Goal: Task Accomplishment & Management: Manage account settings

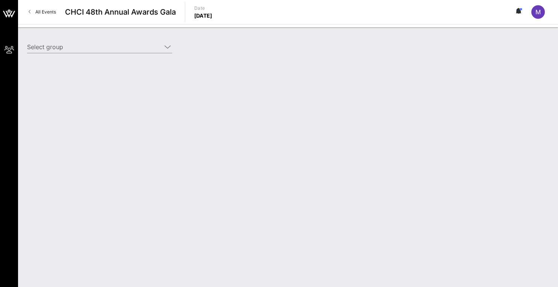
type input "Lyft (Lyft) [[PERSON_NAME], [EMAIL_ADDRESS][DOMAIN_NAME]]"
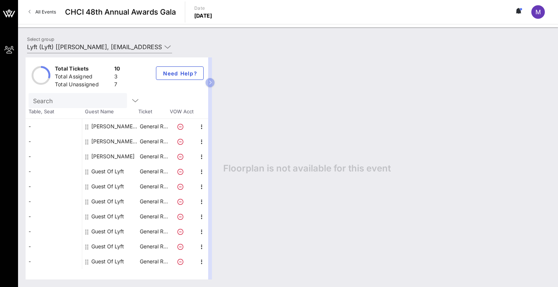
click at [117, 172] on div "Guest Of Lyft" at bounding box center [107, 171] width 33 height 15
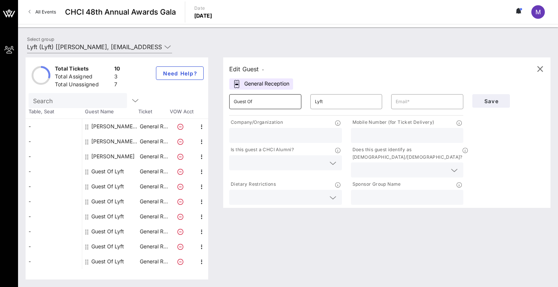
click at [270, 104] on input "Guest Of" at bounding box center [265, 102] width 63 height 12
paste input "[PERSON_NAME]"
click at [338, 100] on input "Lyft" at bounding box center [346, 102] width 63 height 12
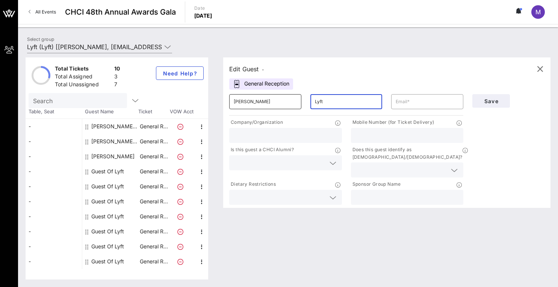
click at [261, 103] on input "[PERSON_NAME]" at bounding box center [265, 102] width 63 height 12
paste input "[PERSON_NAME]"
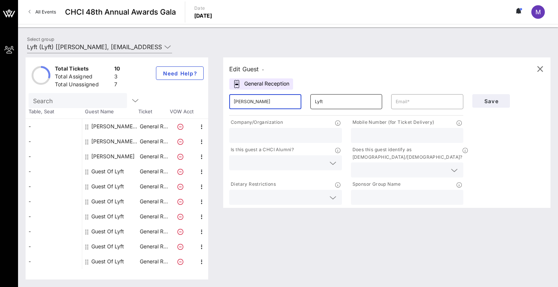
type input "[PERSON_NAME]"
click at [340, 101] on input "Lyft" at bounding box center [346, 102] width 63 height 12
drag, startPoint x: 272, startPoint y: 101, endPoint x: 252, endPoint y: 101, distance: 19.5
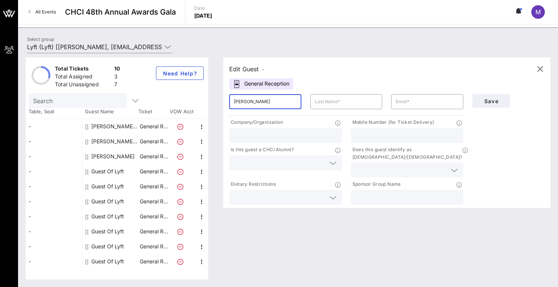
click at [252, 101] on input "[PERSON_NAME]" at bounding box center [265, 102] width 63 height 12
type input "[PERSON_NAME]"
click at [343, 101] on input "text" at bounding box center [346, 102] width 63 height 12
paste input "[PERSON_NAME]"
type input "[PERSON_NAME]"
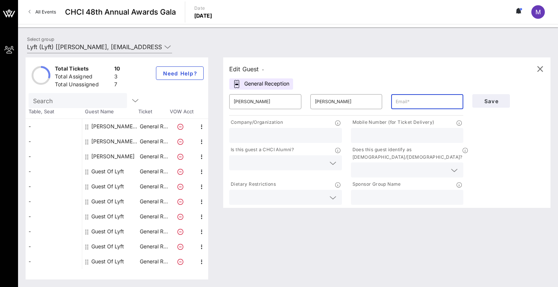
click at [430, 99] on input "text" at bounding box center [426, 102] width 63 height 12
paste input "[PERSON_NAME][EMAIL_ADDRESS][DOMAIN_NAME]"
type input "[PERSON_NAME][EMAIL_ADDRESS][DOMAIN_NAME]"
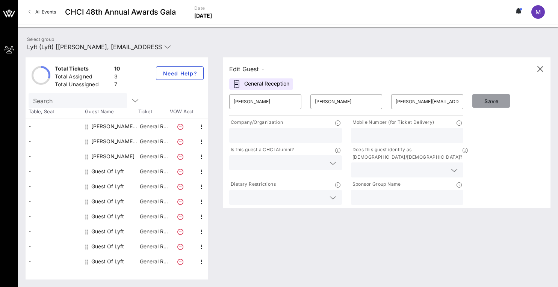
click at [497, 103] on span "Save" at bounding box center [491, 101] width 26 height 6
